Goal: Information Seeking & Learning: Understand process/instructions

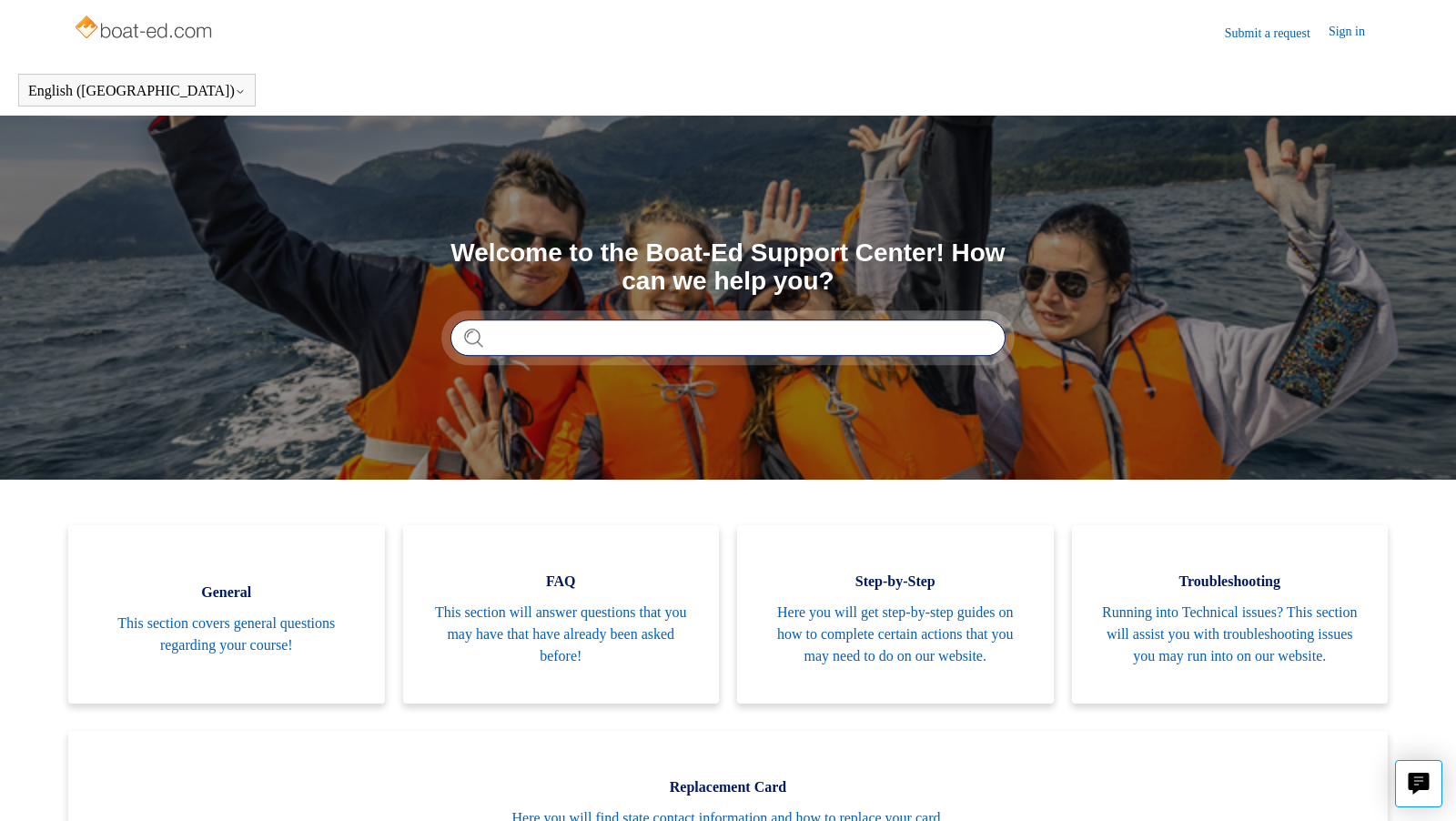
click at [577, 342] on input "Search" at bounding box center [727, 337] width 555 height 37
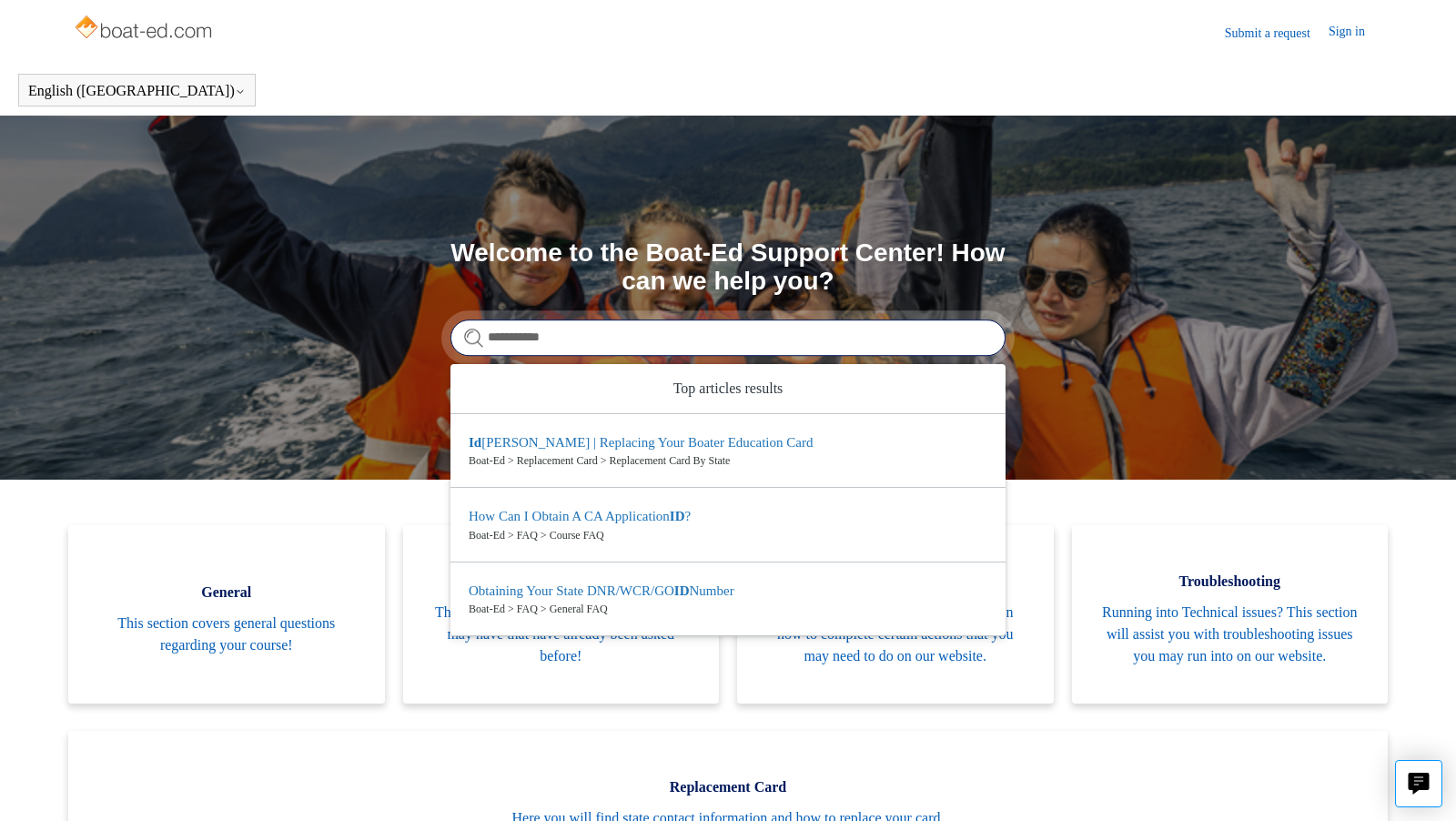
type input "**********"
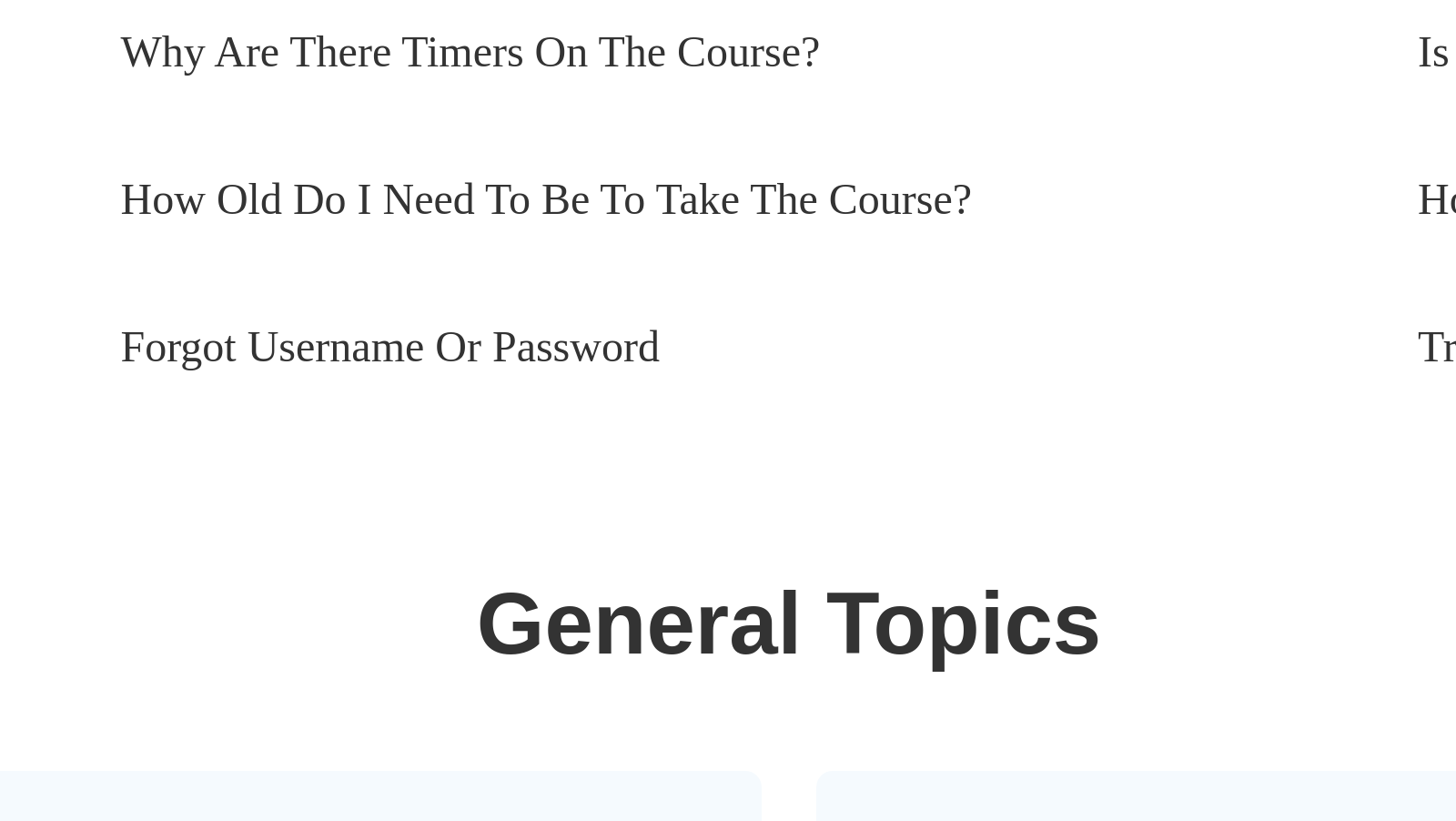
scroll to position [476, 0]
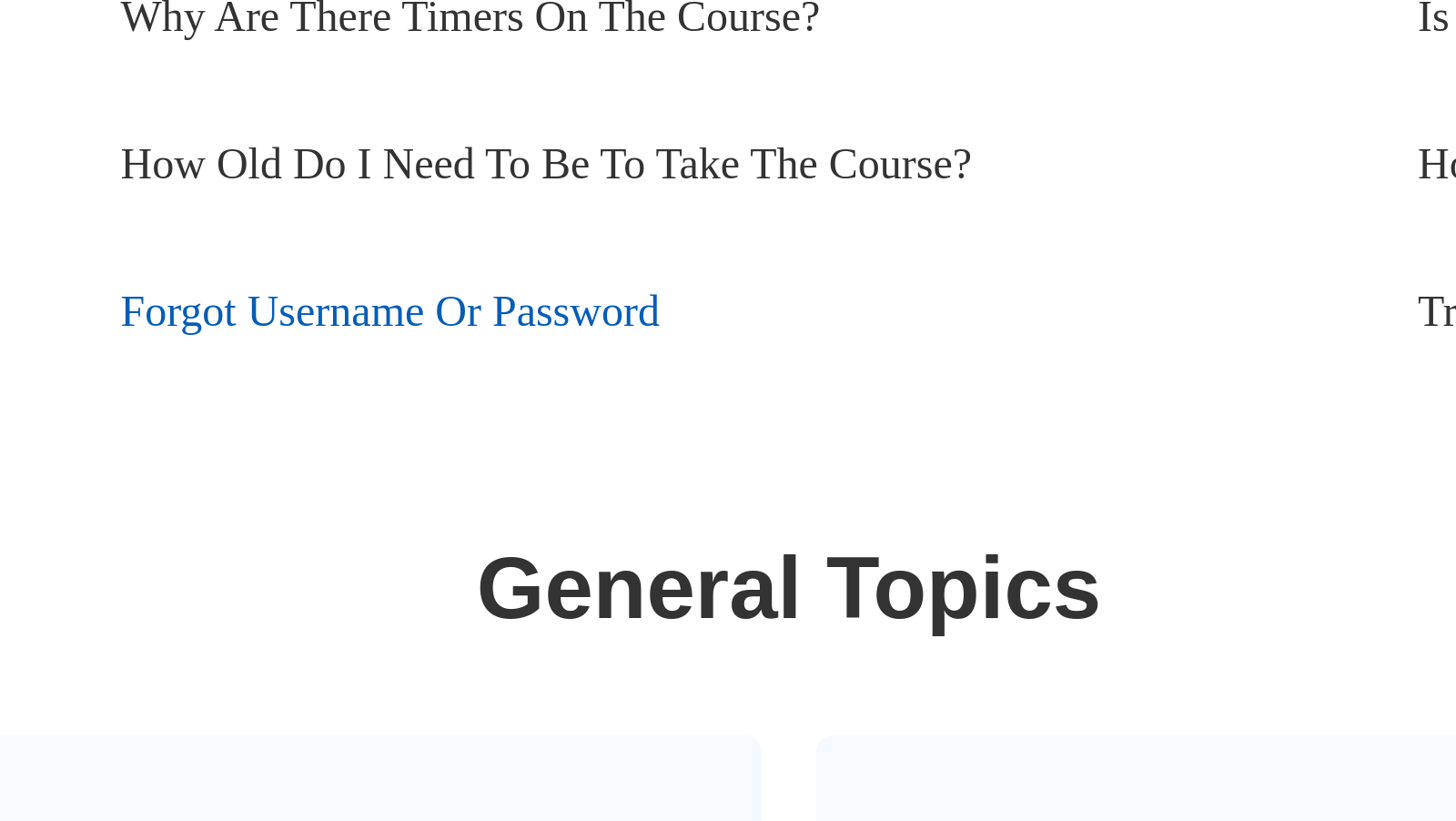
click at [614, 598] on link "Forgot Username Or Password" at bounding box center [707, 578] width 405 height 49
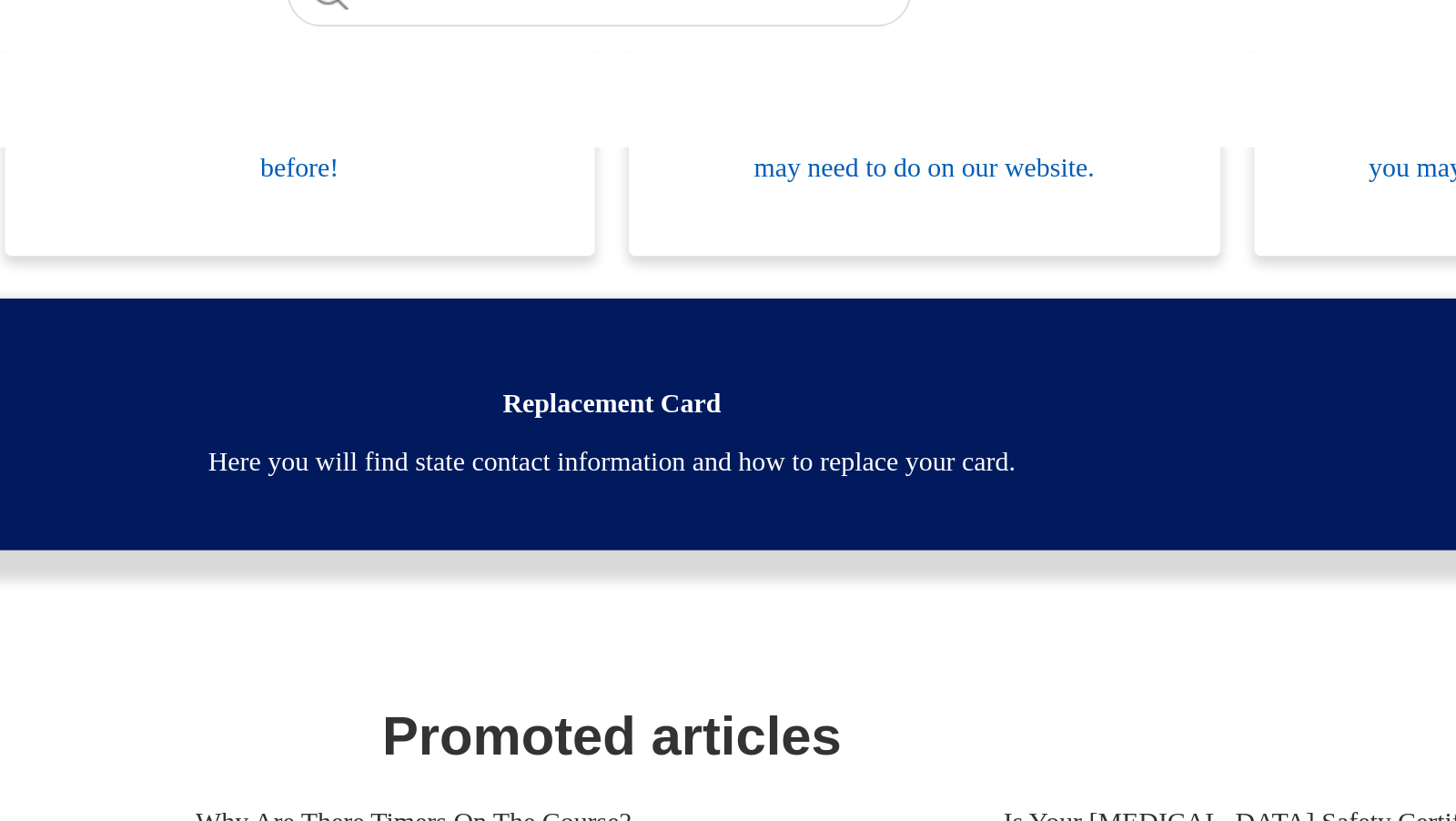
scroll to position [478, 0]
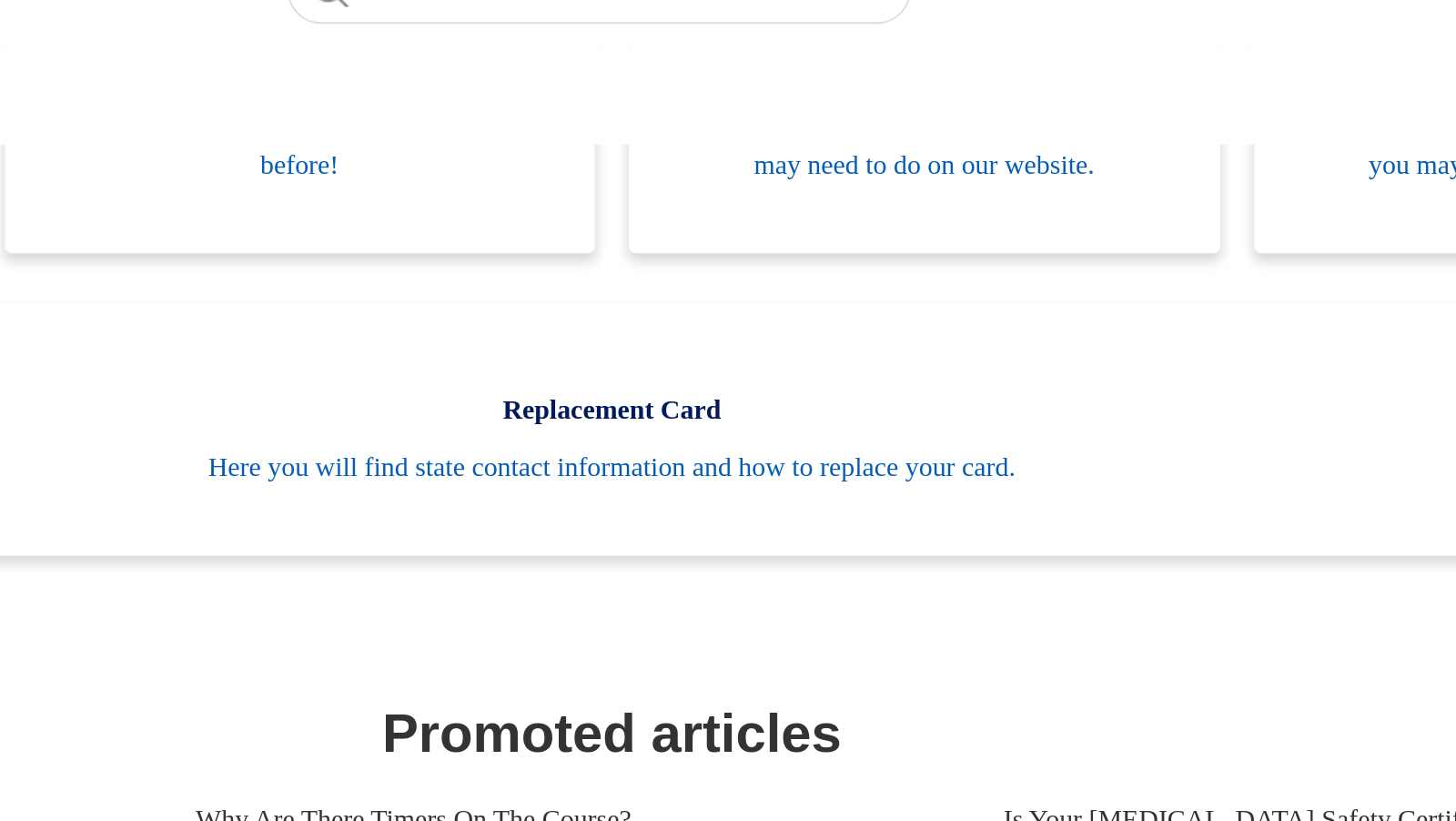
drag, startPoint x: 619, startPoint y: 411, endPoint x: 630, endPoint y: 415, distance: 11.7
click at [630, 415] on section "Categories General This section covers general questions regarding your course!…" at bounding box center [727, 485] width 1310 height 979
click at [695, 452] on h1 "Promoted articles" at bounding box center [727, 430] width 1310 height 43
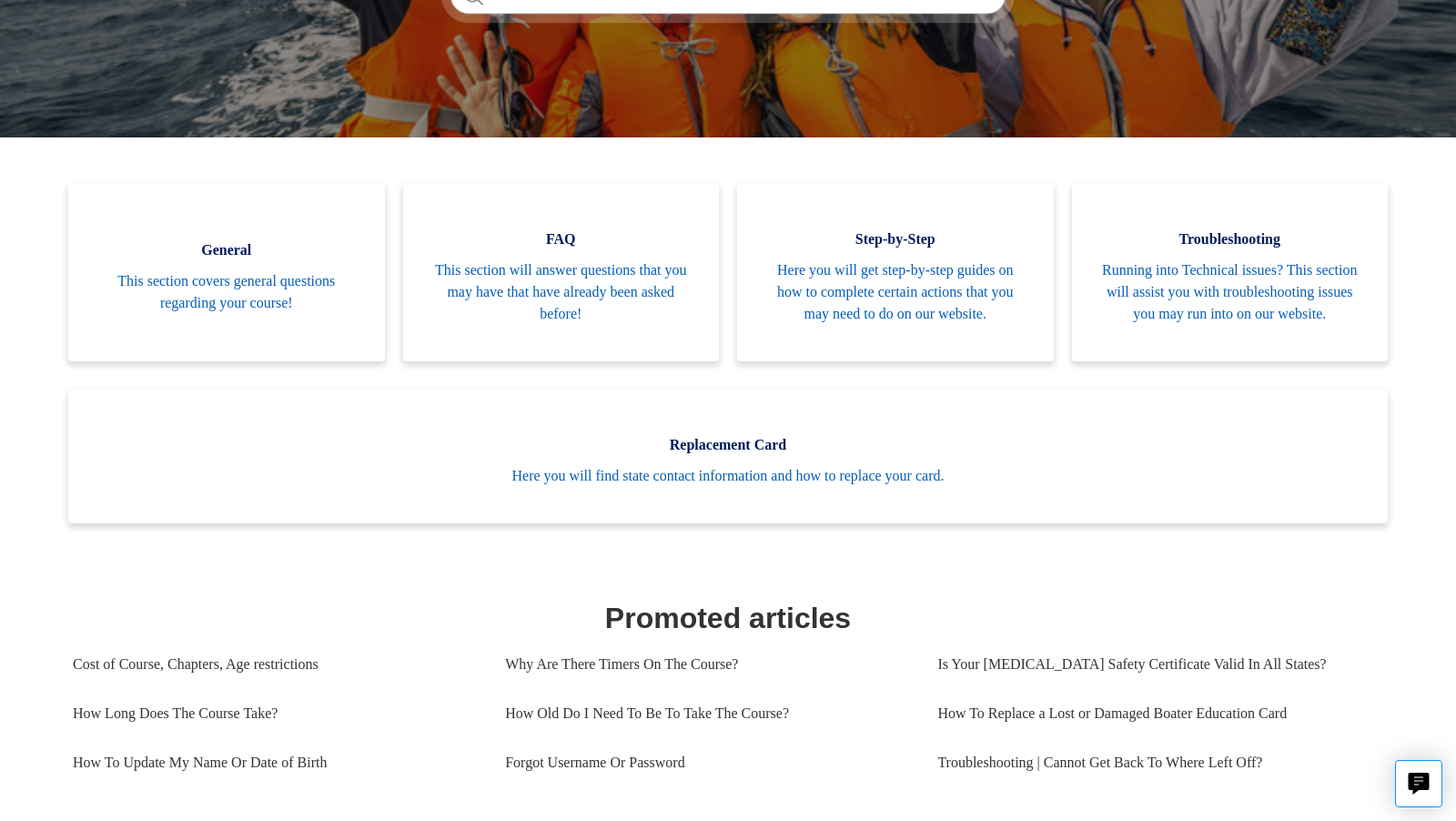
scroll to position [0, 0]
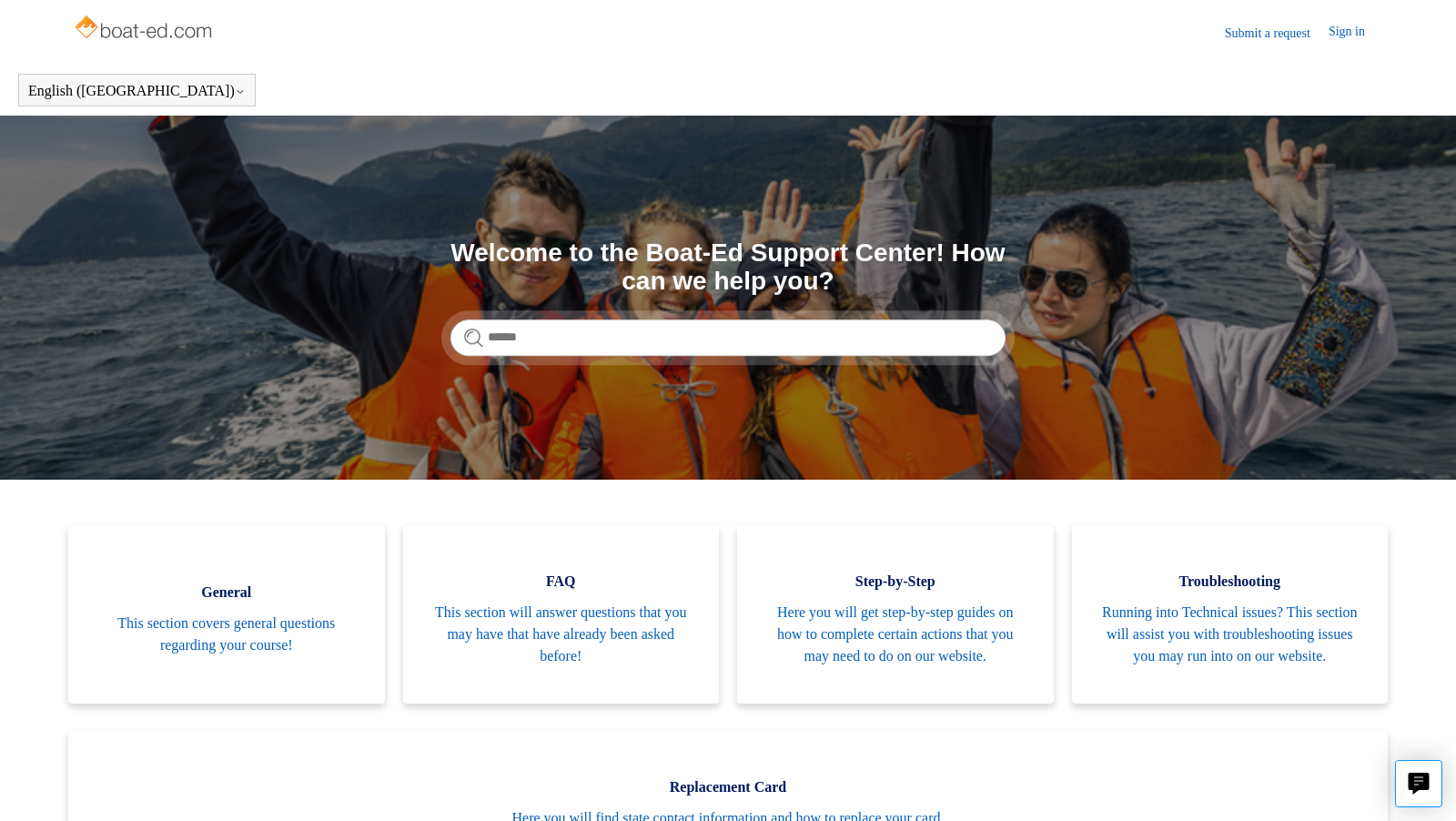
click at [1346, 37] on link "Sign in" at bounding box center [1355, 32] width 54 height 22
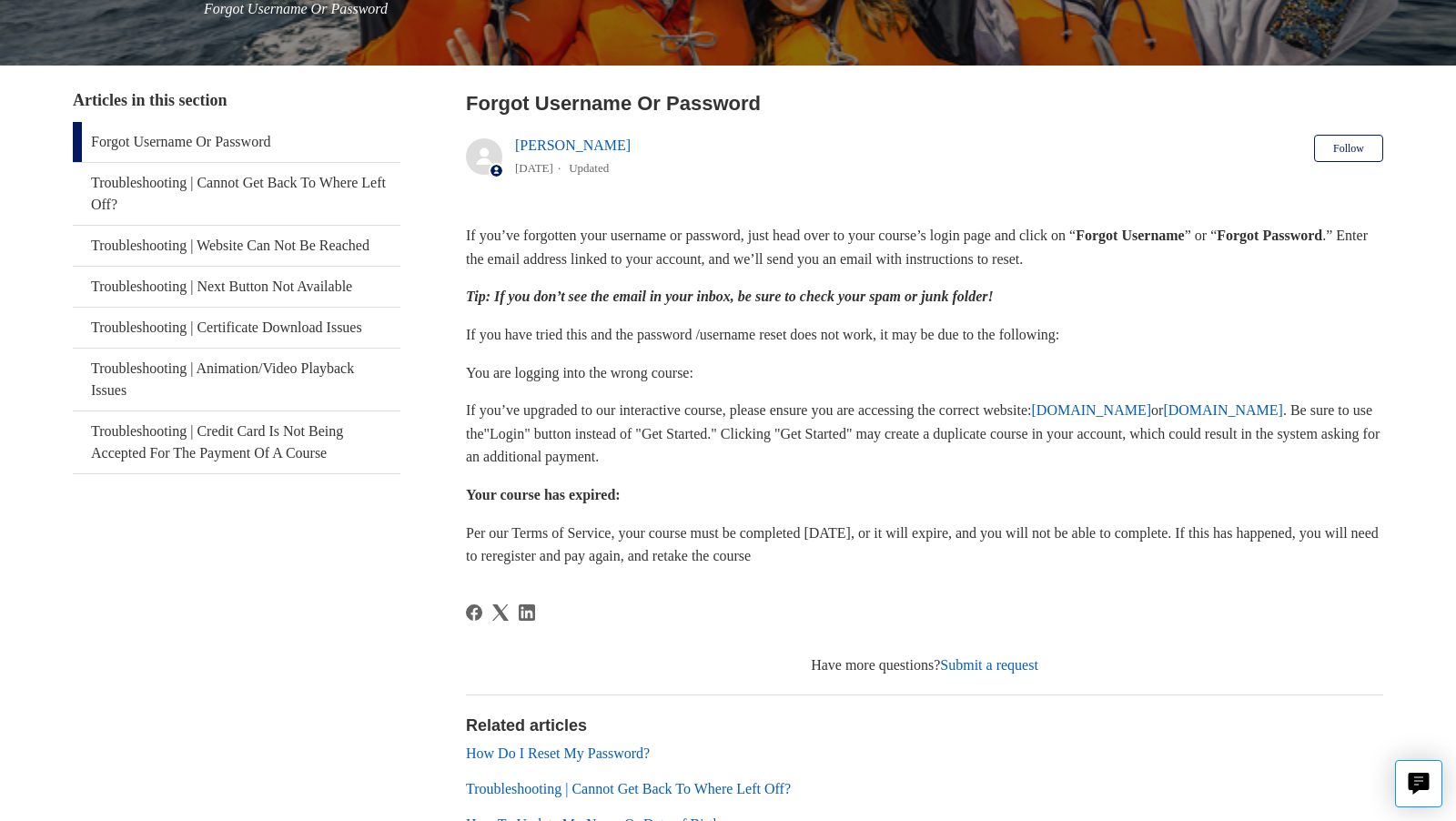
scroll to position [279, 0]
